Goal: Navigation & Orientation: Find specific page/section

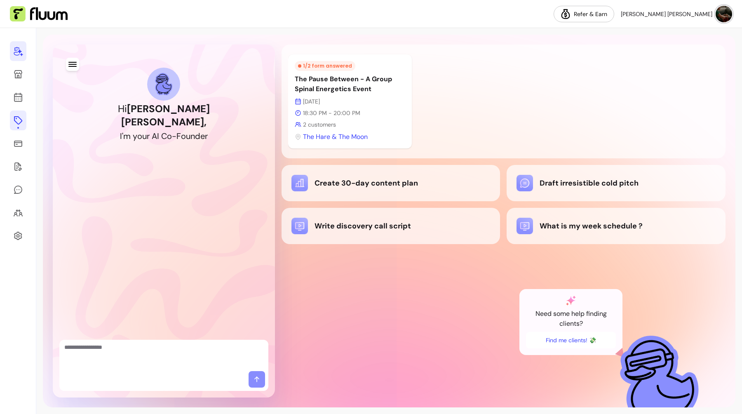
click at [12, 122] on link at bounding box center [18, 120] width 16 height 20
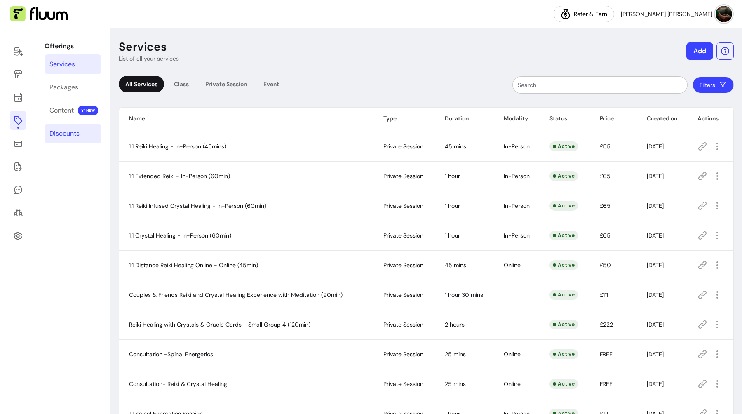
click at [56, 131] on div "Discounts" at bounding box center [64, 134] width 30 height 10
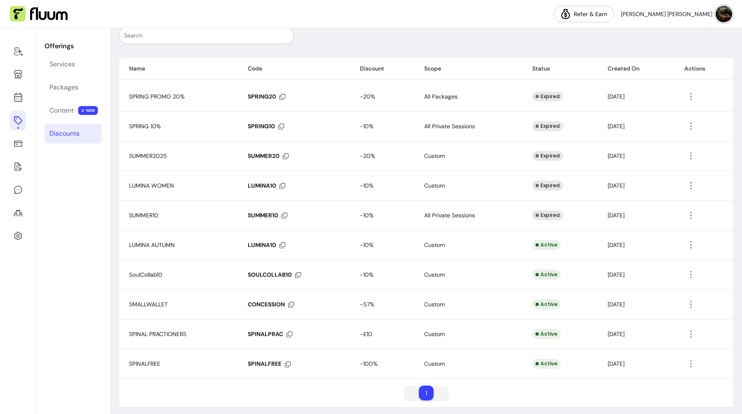
scroll to position [54, 0]
